Goal: Information Seeking & Learning: Learn about a topic

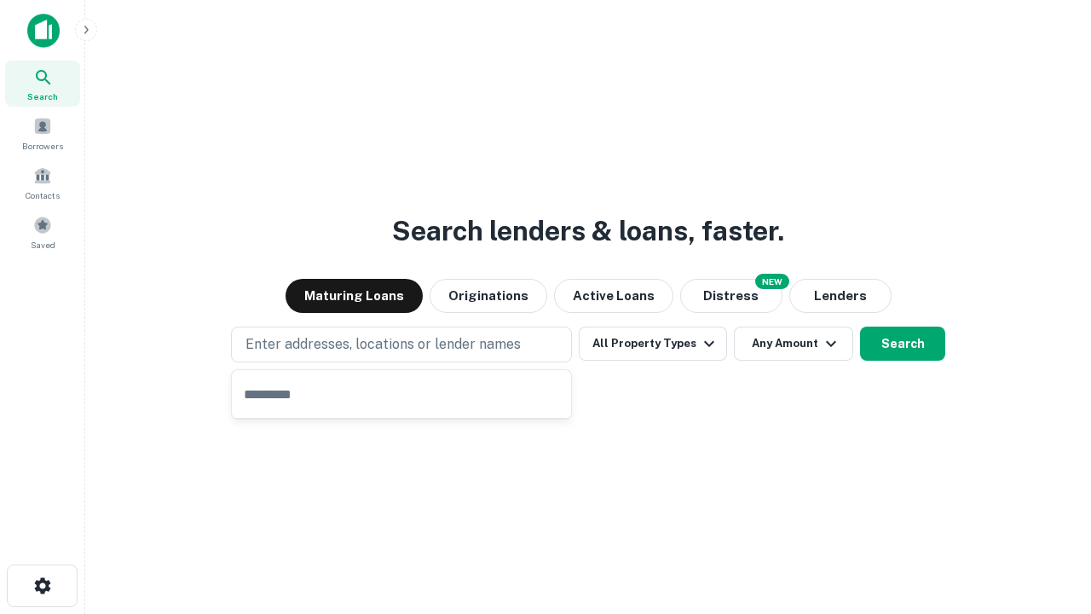
type input "**********"
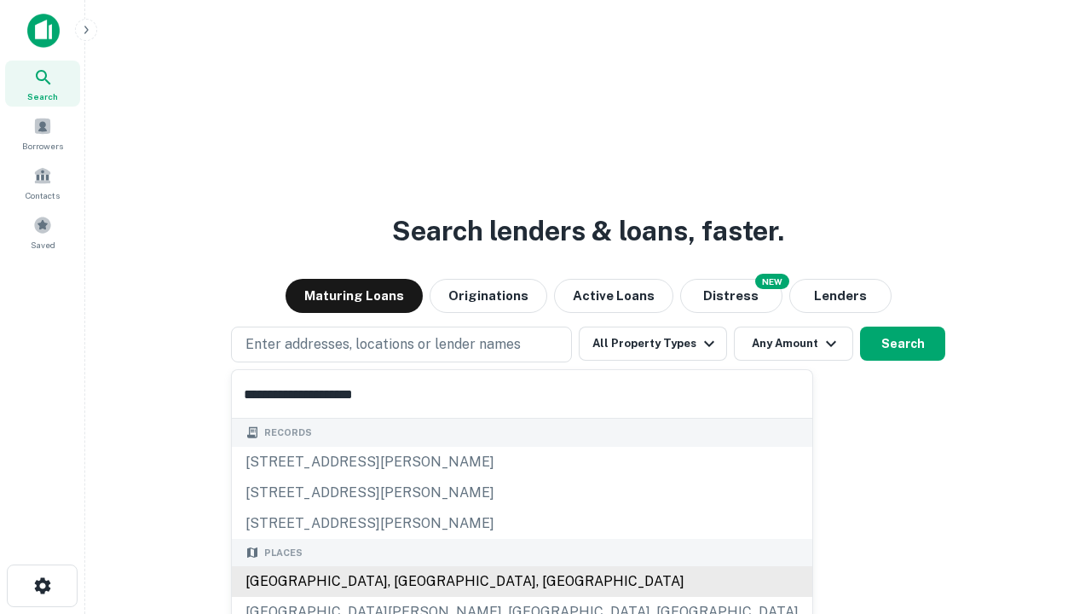
click at [407, 581] on div "[GEOGRAPHIC_DATA], [GEOGRAPHIC_DATA], [GEOGRAPHIC_DATA]" at bounding box center [522, 581] width 580 height 31
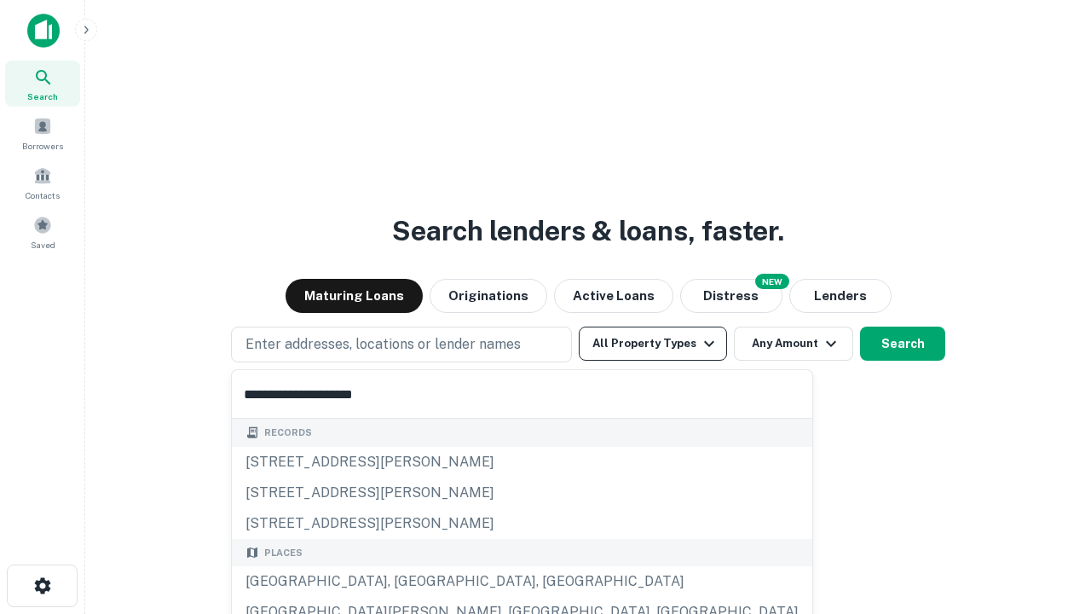
click at [653, 343] on button "All Property Types" at bounding box center [653, 343] width 148 height 34
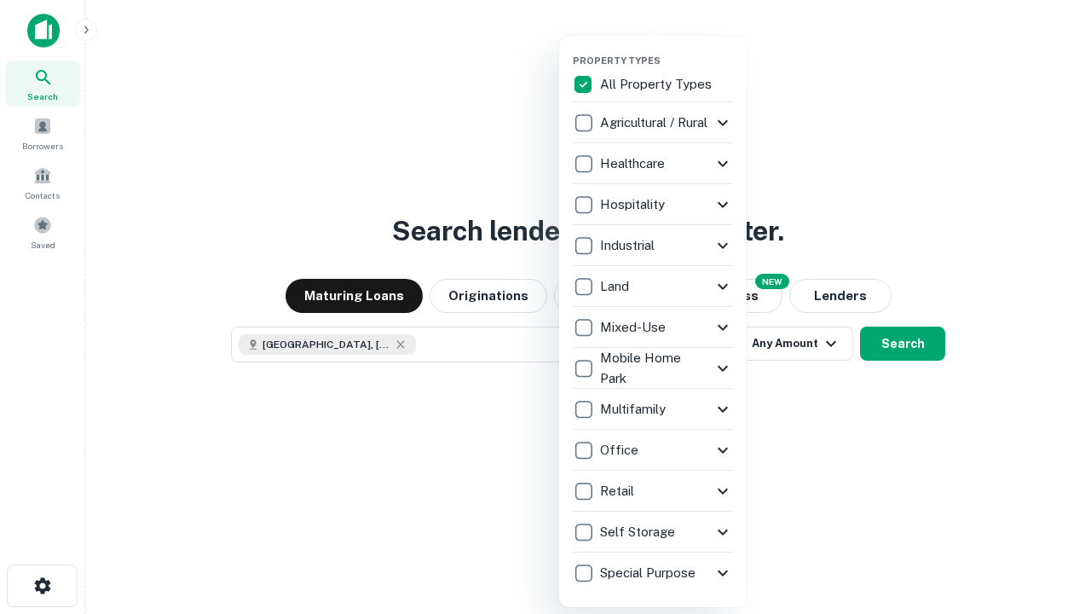
click at [666, 49] on button "button" at bounding box center [666, 49] width 187 height 1
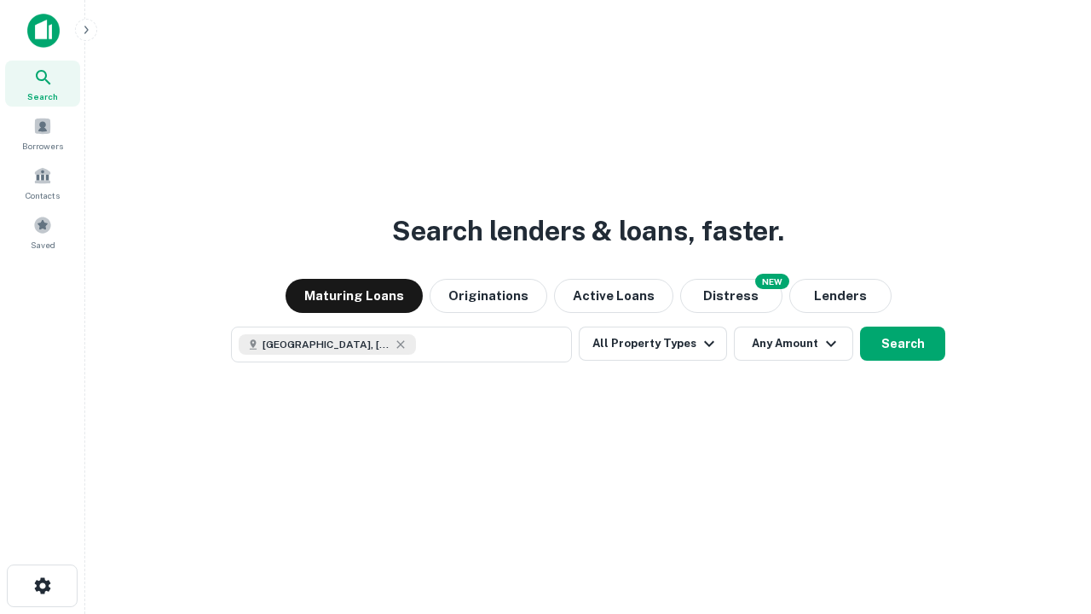
scroll to position [27, 0]
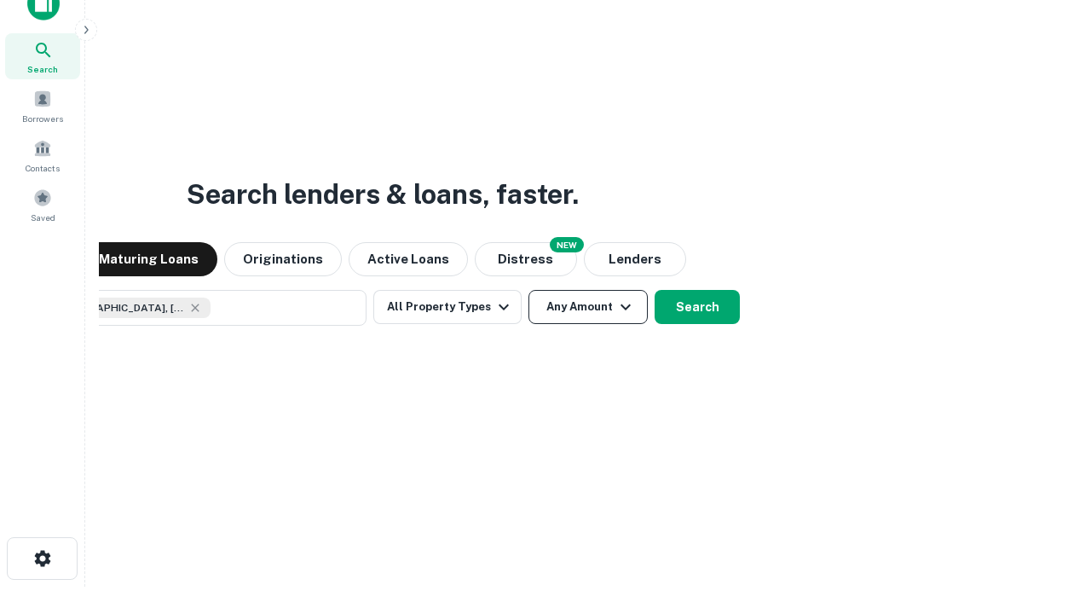
click at [528, 290] on button "Any Amount" at bounding box center [587, 307] width 119 height 34
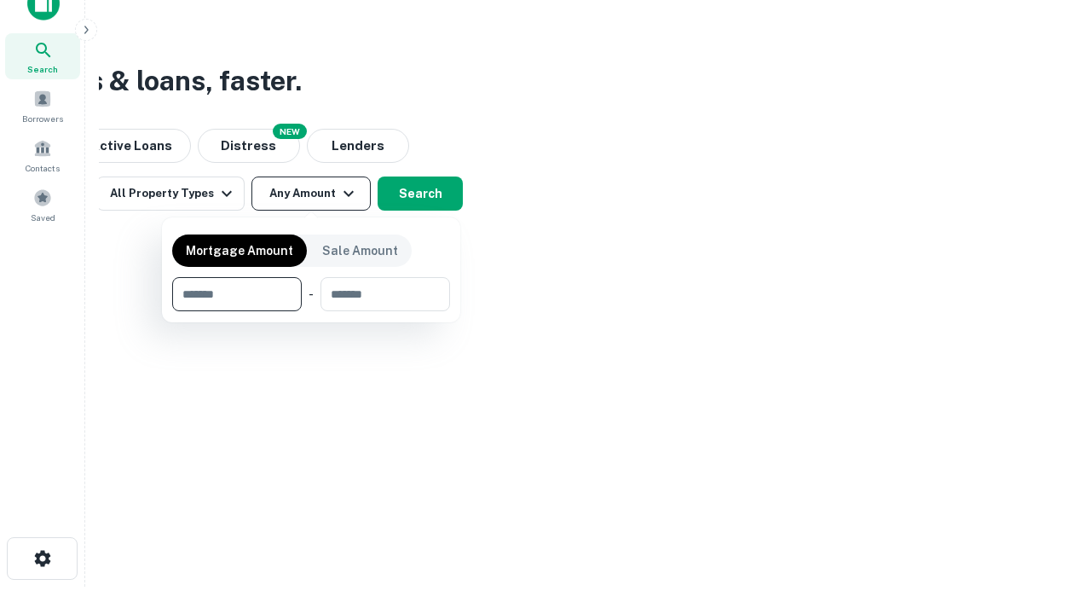
type input "*******"
click at [311, 311] on button "button" at bounding box center [311, 311] width 278 height 1
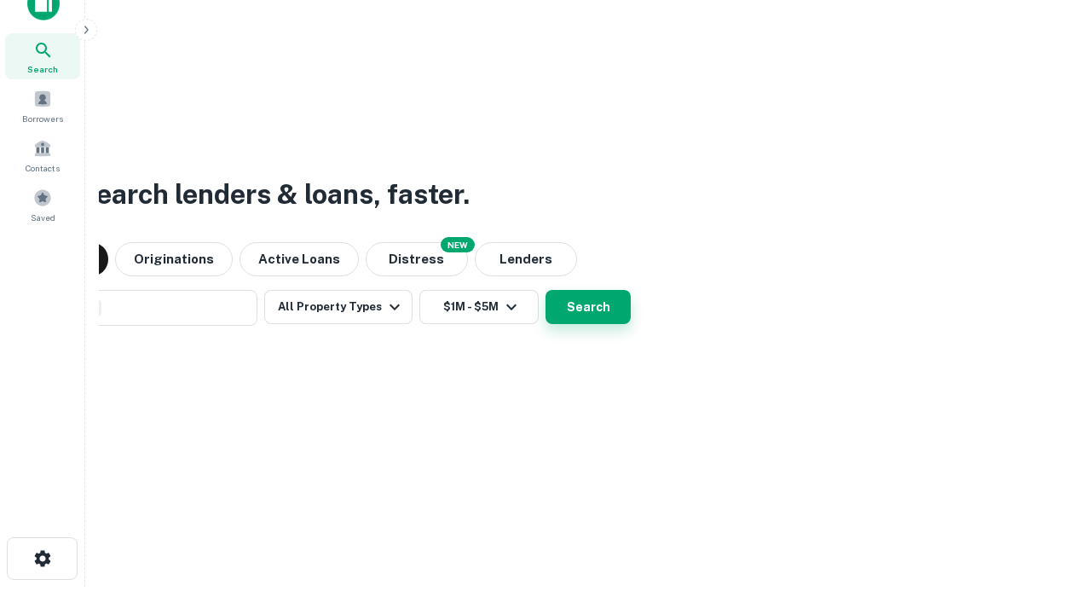
click at [545, 290] on button "Search" at bounding box center [587, 307] width 85 height 34
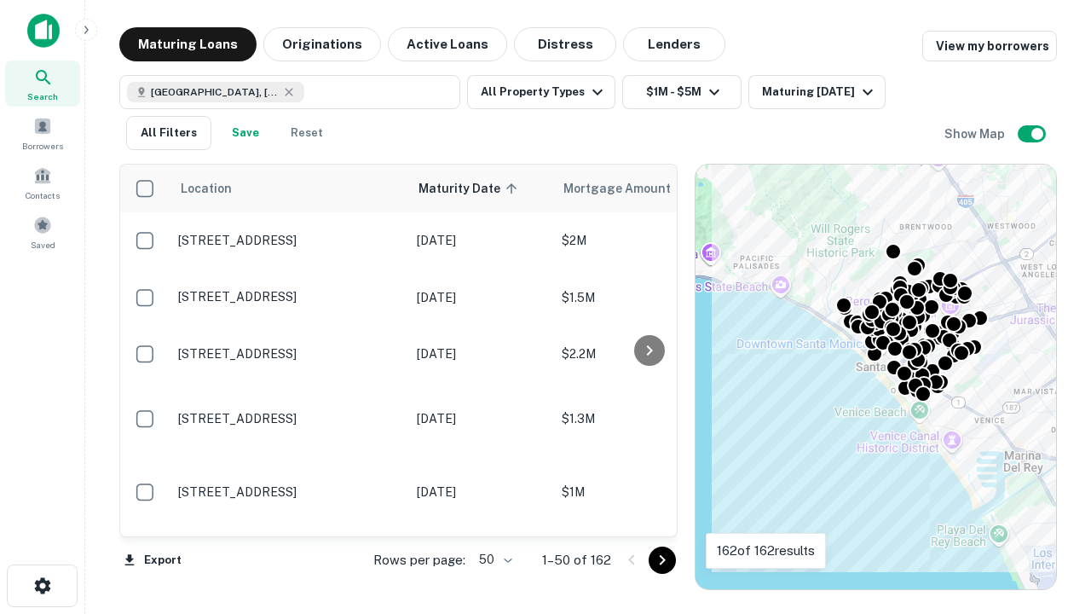
click at [493, 559] on body "Search Borrowers Contacts Saved Maturing Loans Originations Active Loans Distre…" at bounding box center [545, 307] width 1091 height 614
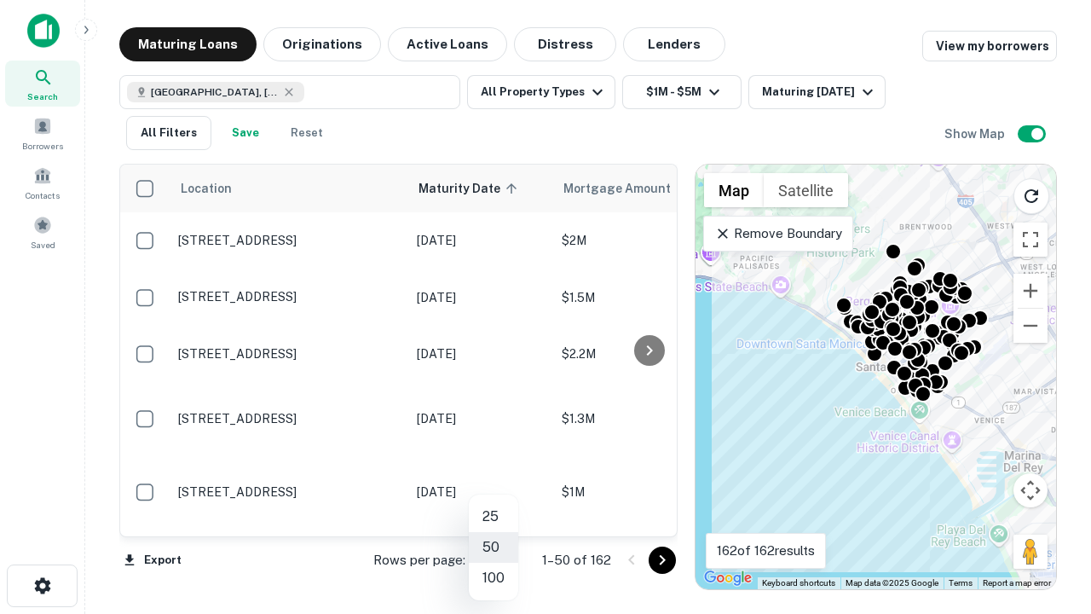
click at [493, 516] on li "25" at bounding box center [493, 516] width 49 height 31
